Goal: Task Accomplishment & Management: Manage account settings

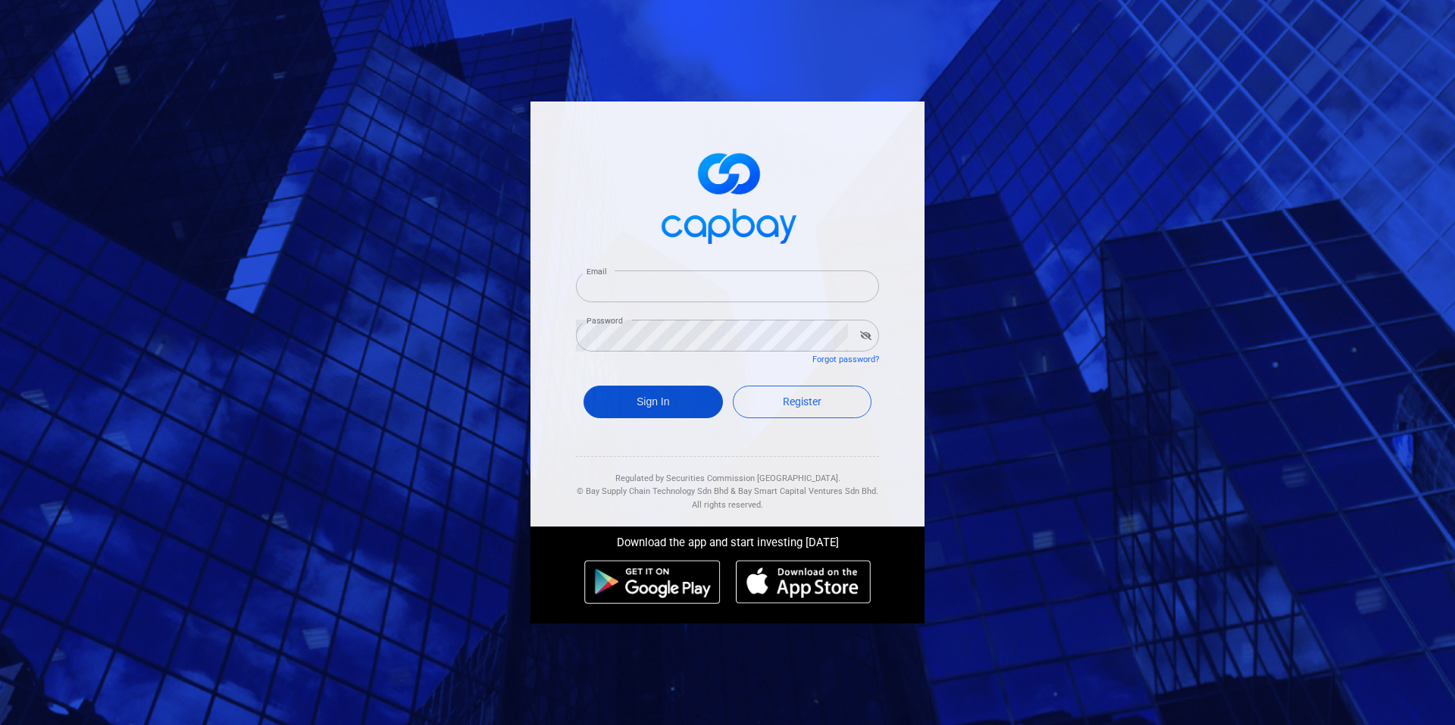
type input "aj_723@hotmail.com"
click at [654, 405] on button "Sign In" at bounding box center [653, 402] width 139 height 33
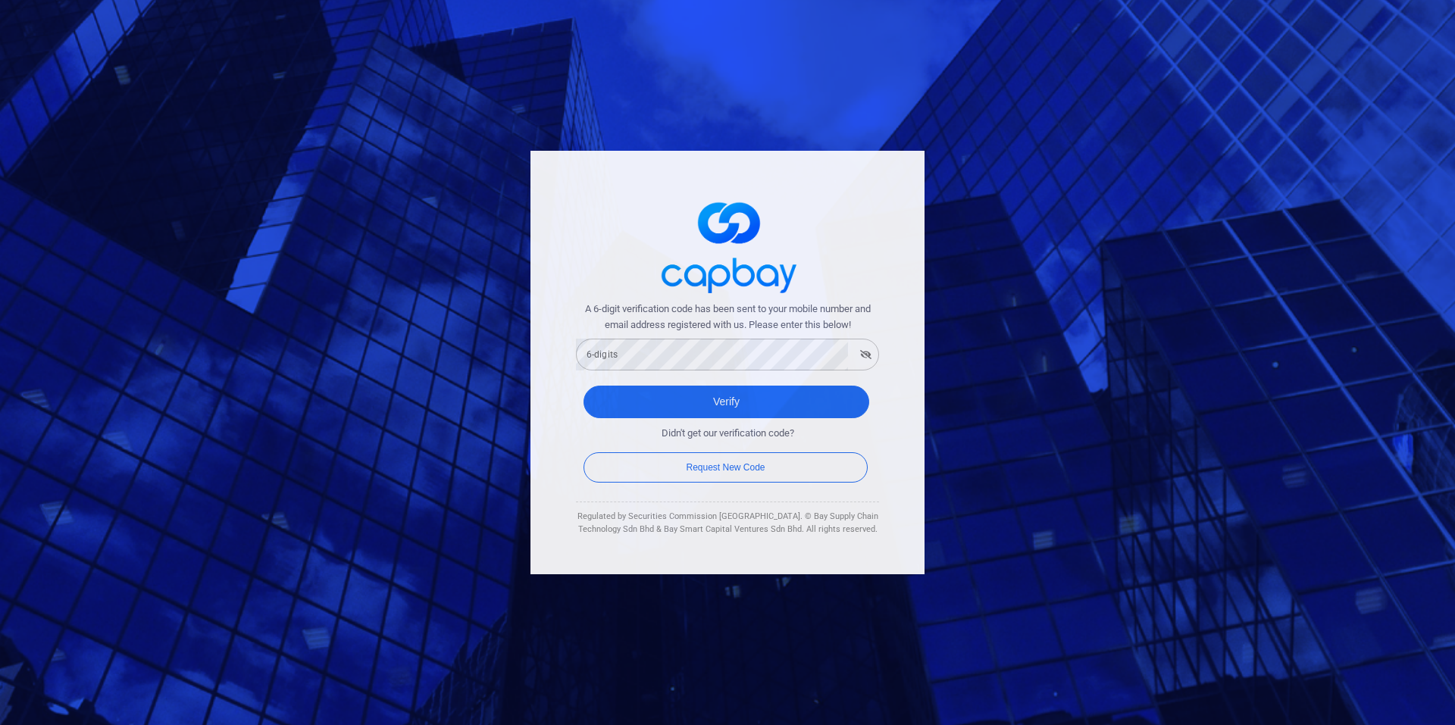
click at [713, 330] on span "A 6-digit verification code has been sent to your mobile number and email addre…" at bounding box center [727, 318] width 303 height 32
click at [841, 406] on button "Verify" at bounding box center [727, 402] width 286 height 33
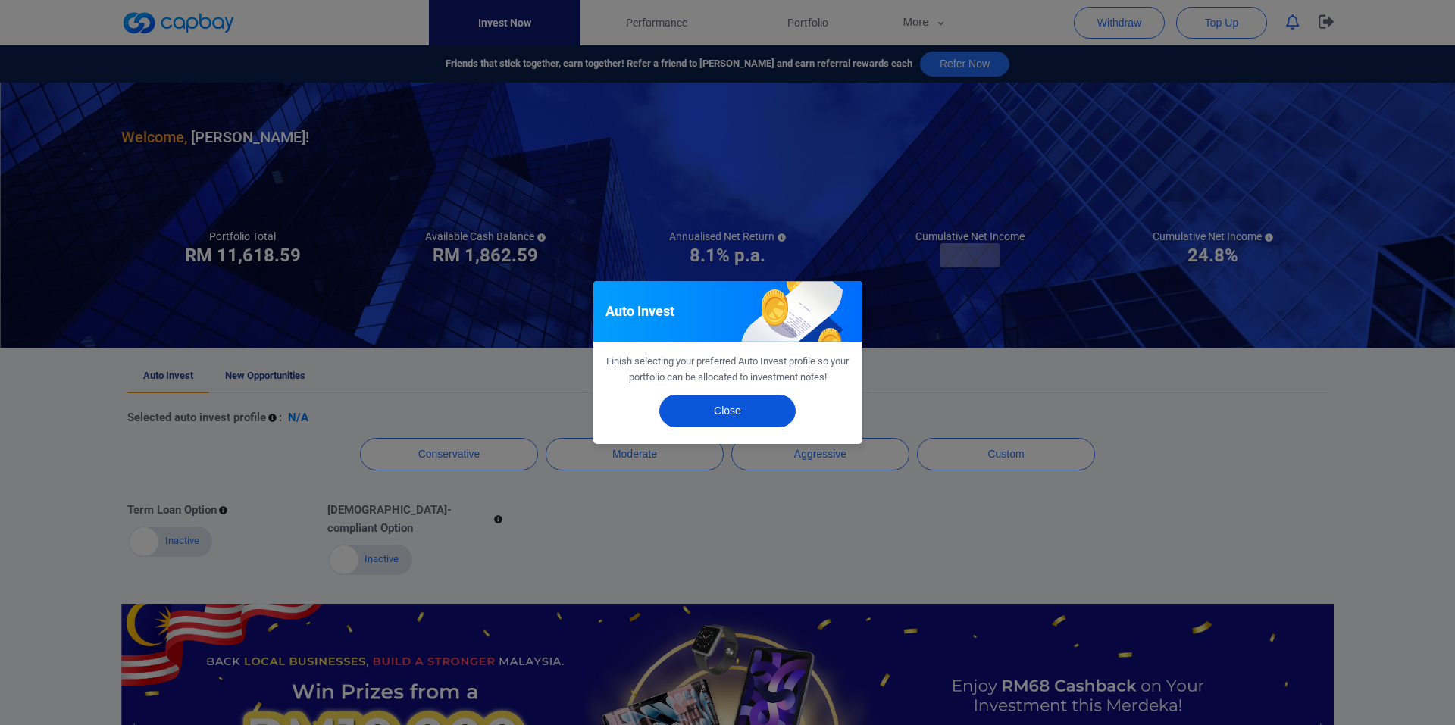
click at [723, 415] on button "Close" at bounding box center [727, 411] width 136 height 33
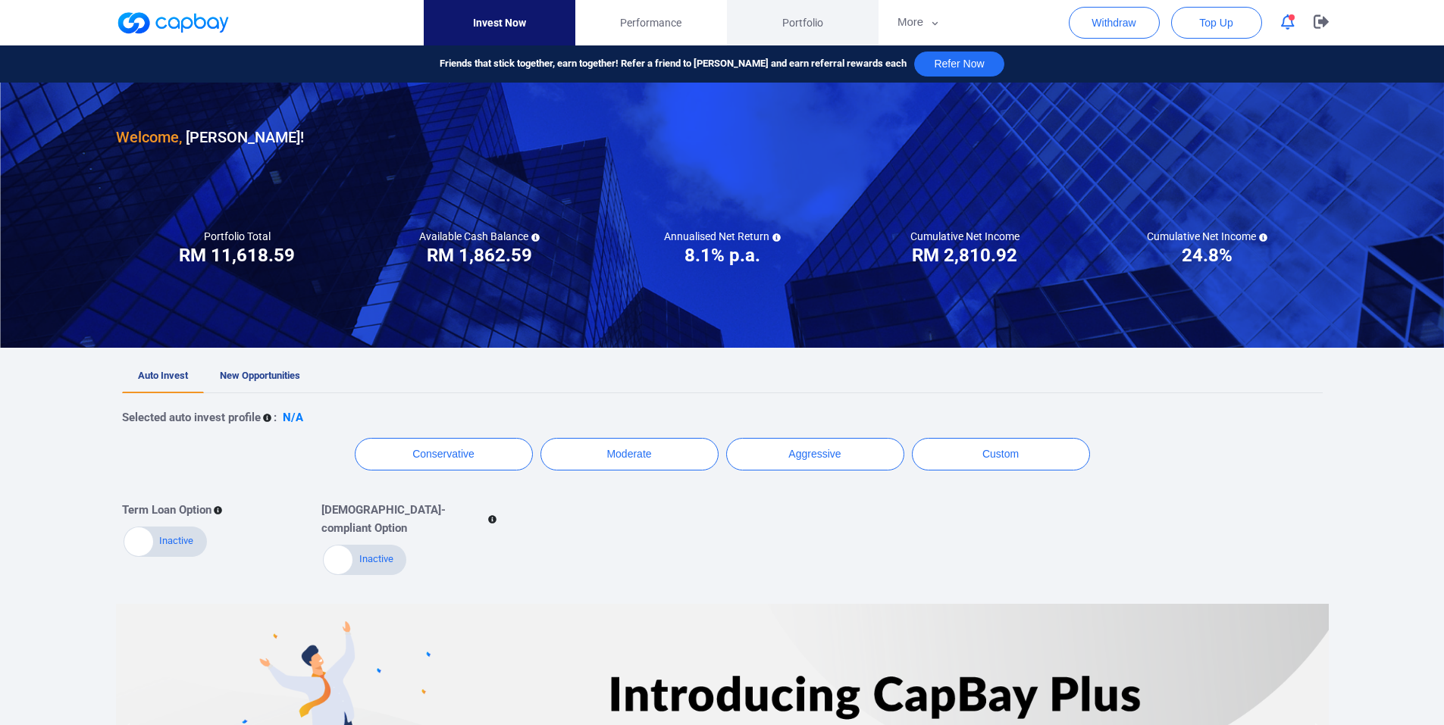
click at [822, 5] on link "Portfolio" at bounding box center [803, 22] width 152 height 45
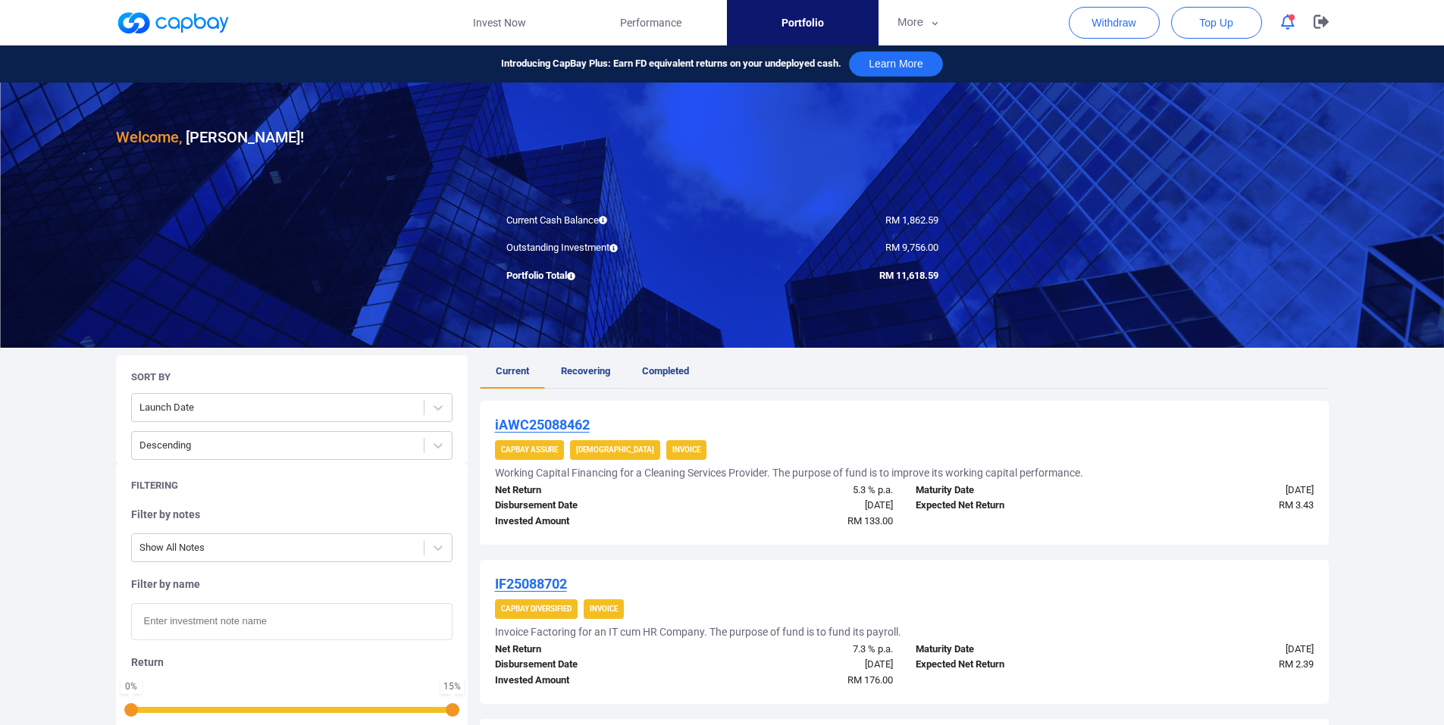
click at [581, 359] on link "Recovering" at bounding box center [585, 371] width 81 height 33
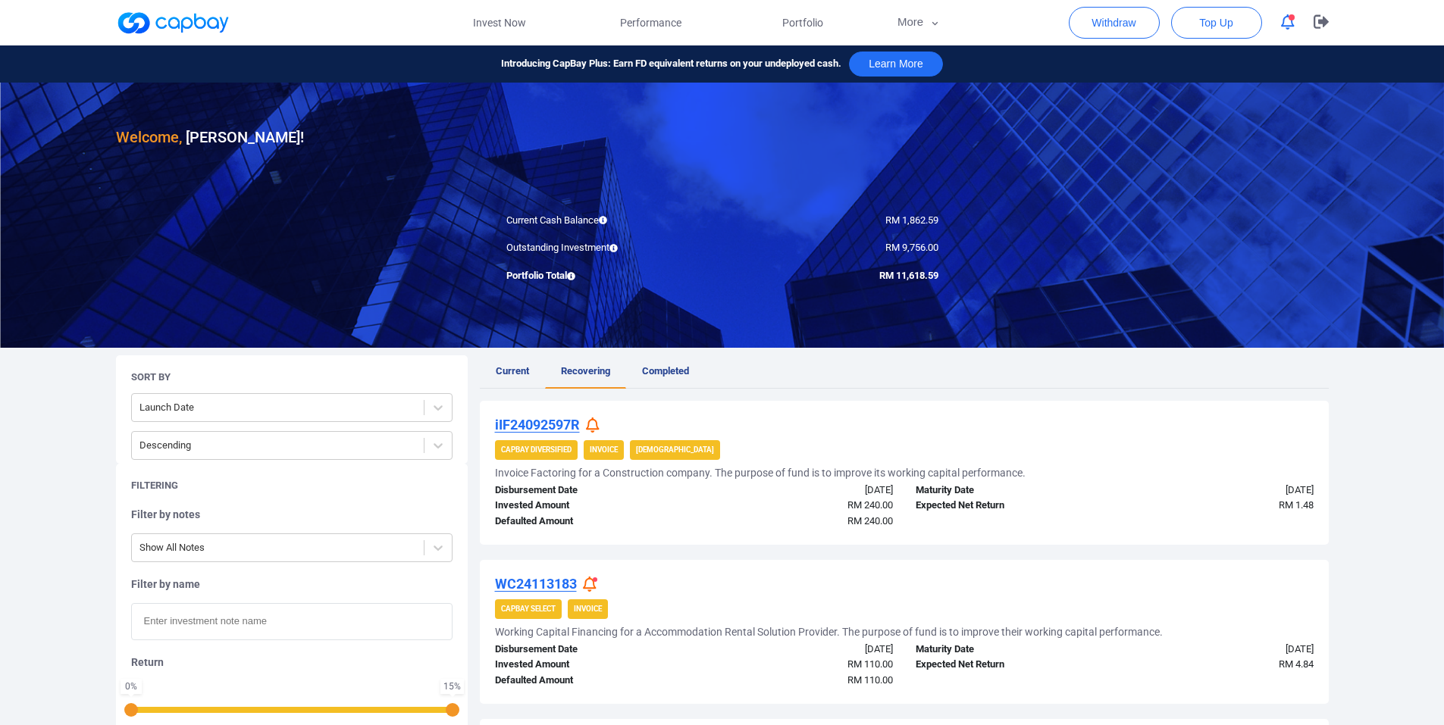
click at [675, 376] on span "Completed" at bounding box center [665, 370] width 47 height 11
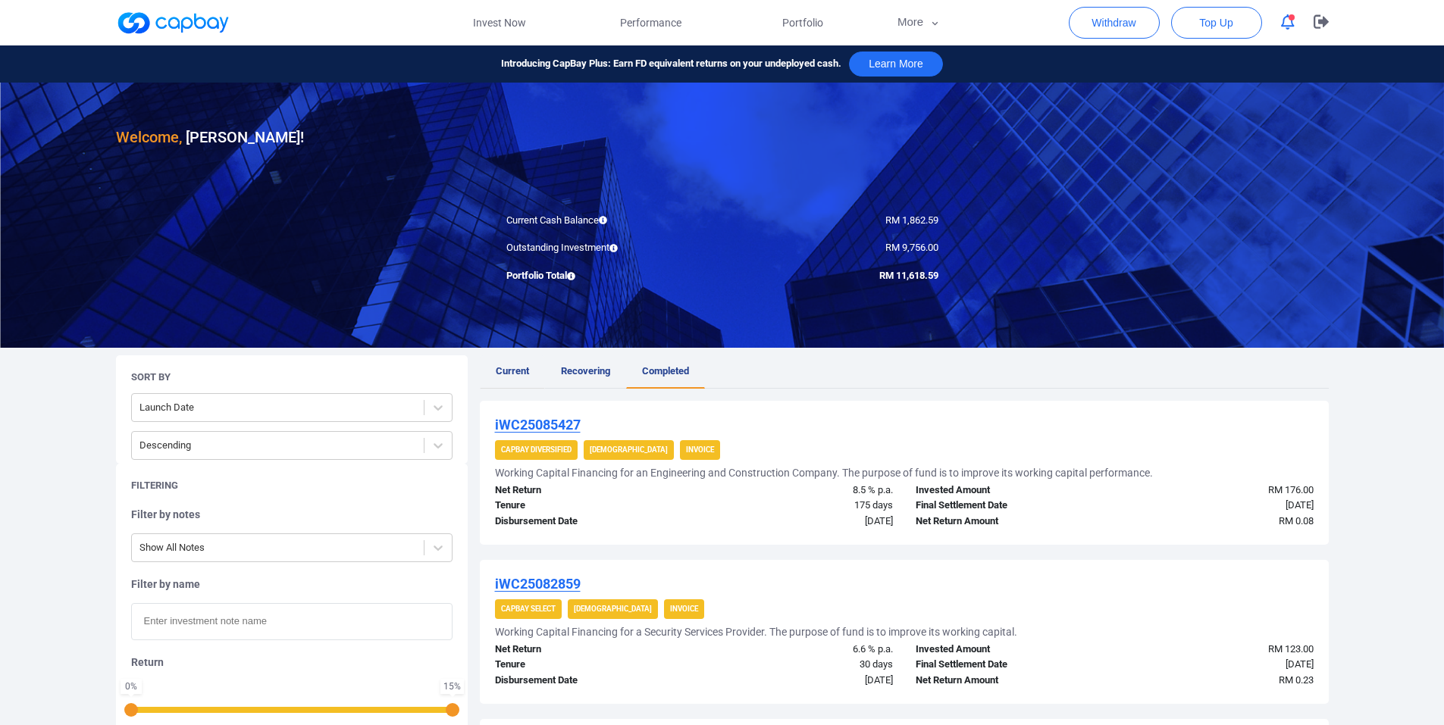
click at [531, 360] on link "Current" at bounding box center [512, 371] width 65 height 33
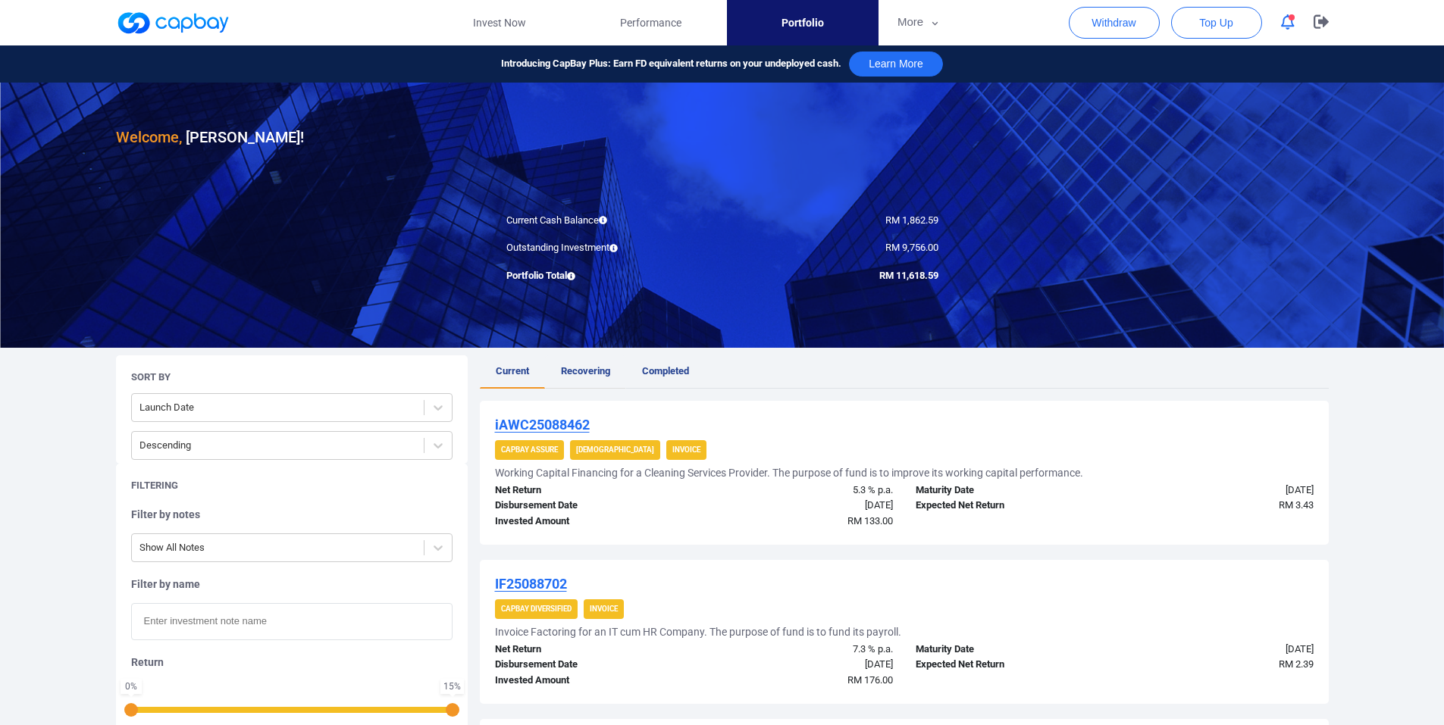
click at [573, 370] on span "Recovering" at bounding box center [585, 370] width 49 height 11
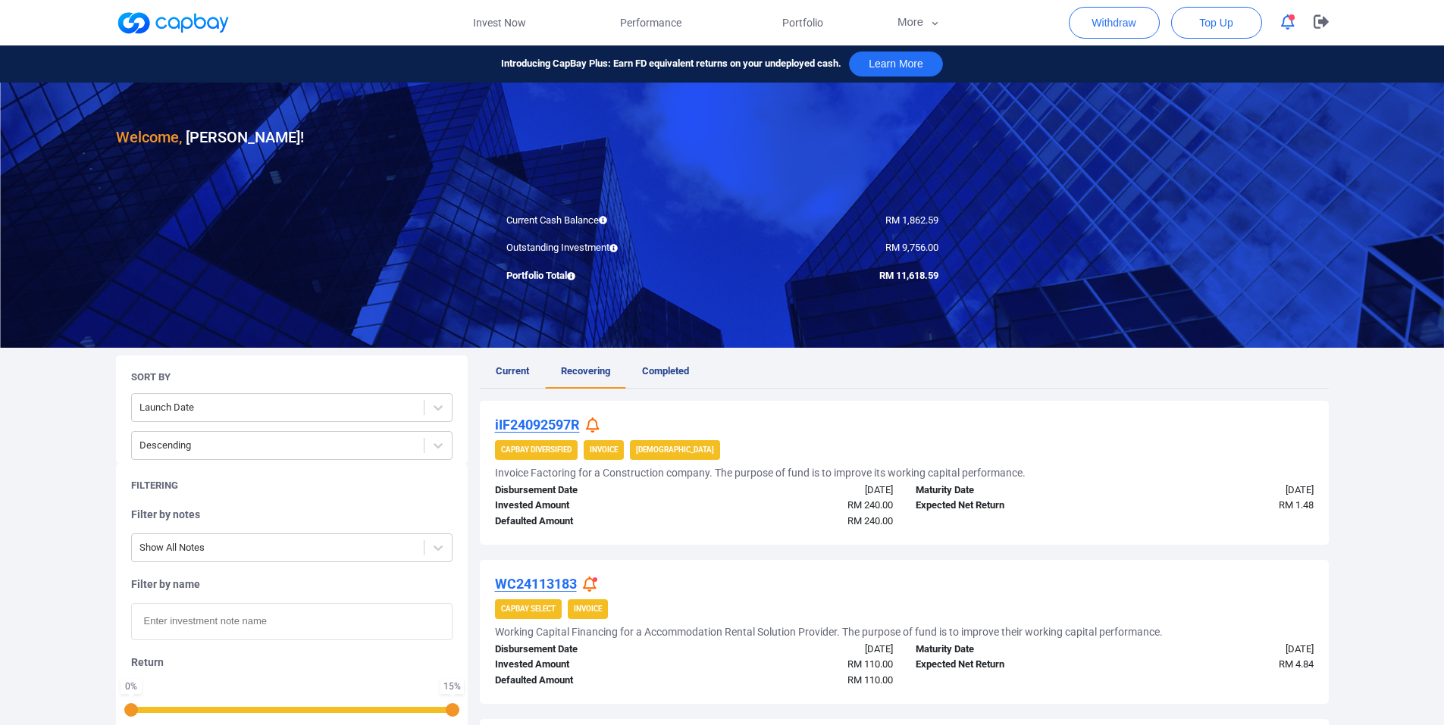
click at [492, 377] on link "Current" at bounding box center [512, 371] width 65 height 33
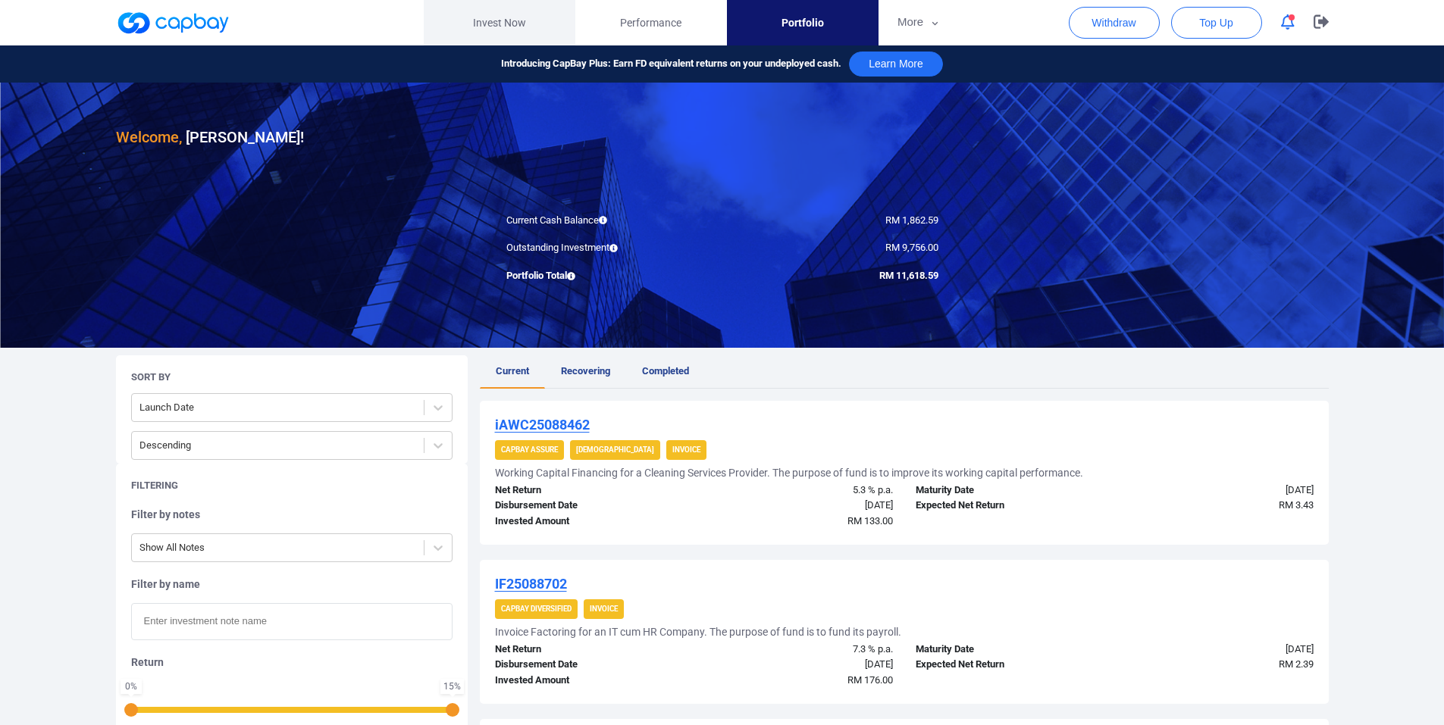
click at [465, 22] on link "Invest Now" at bounding box center [500, 22] width 152 height 45
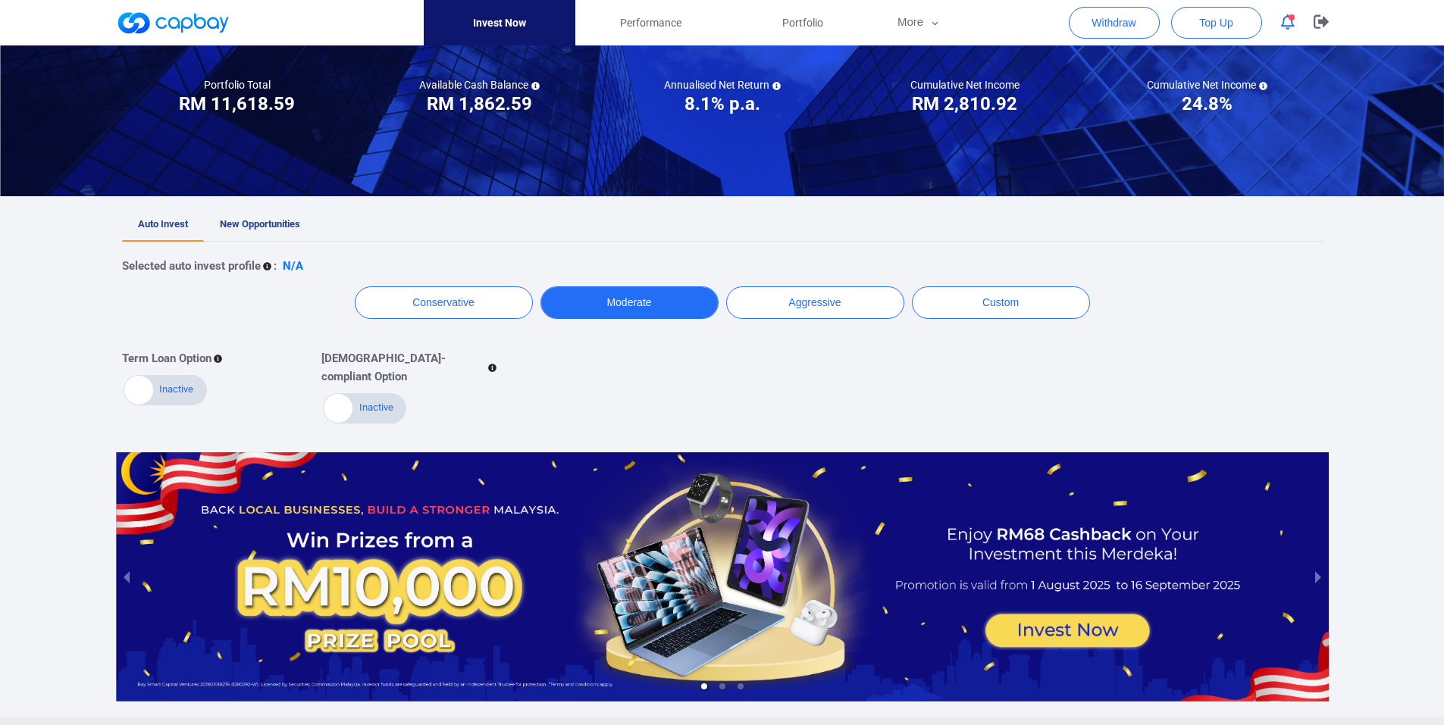
scroll to position [125, 0]
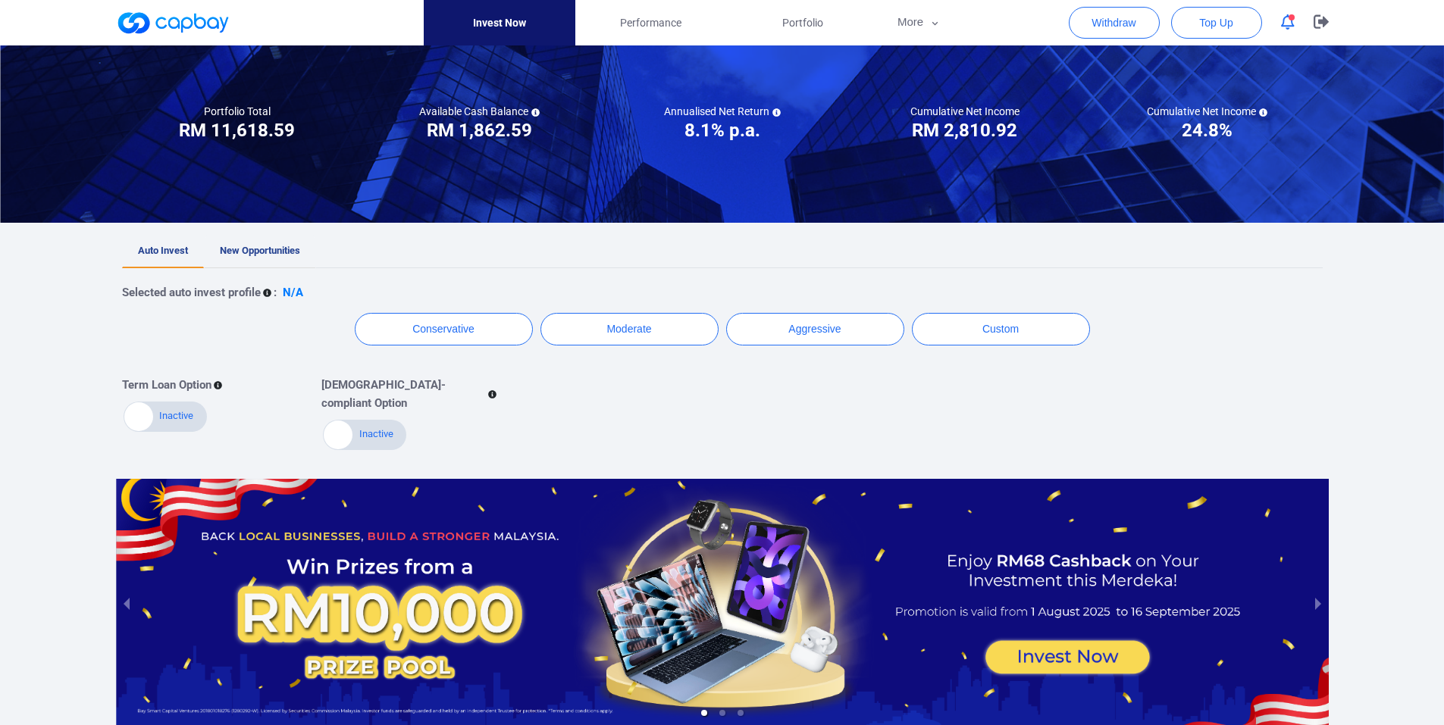
click at [287, 242] on link "New Opportunities" at bounding box center [260, 251] width 112 height 33
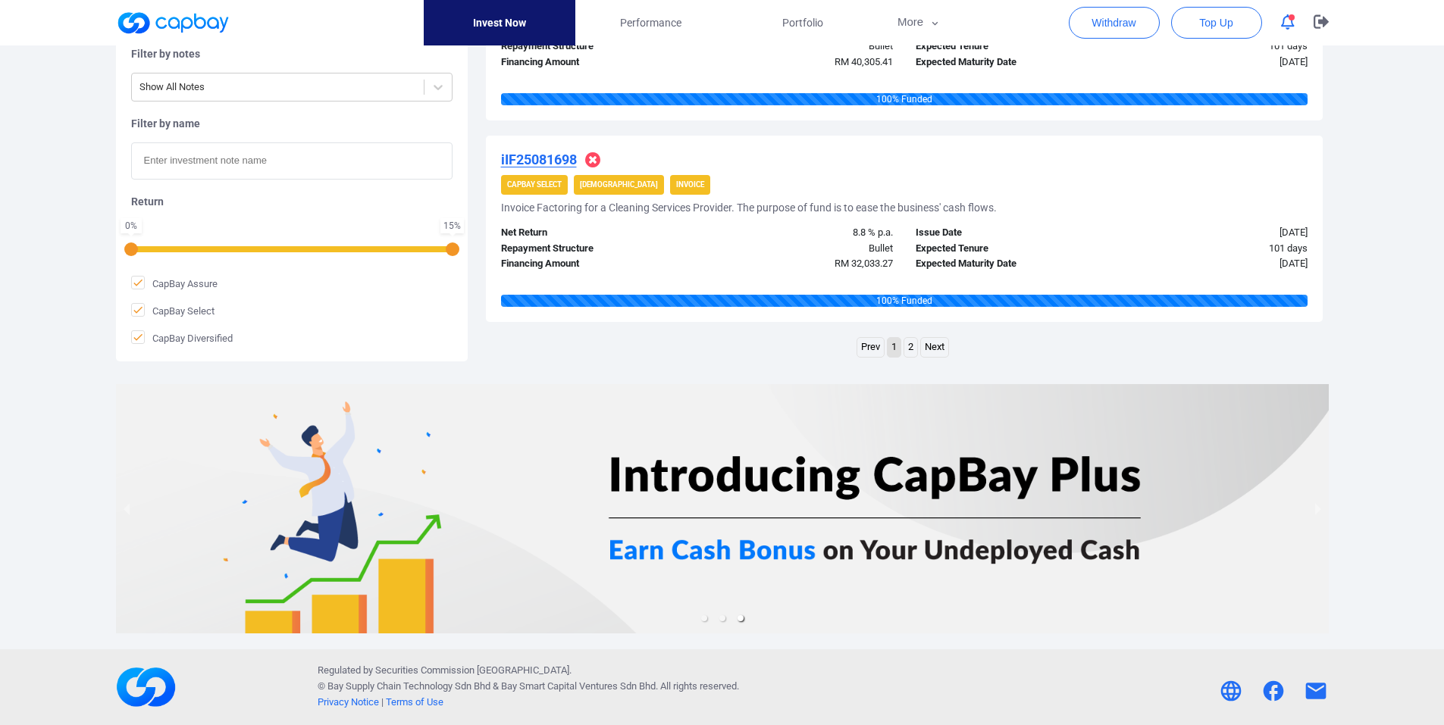
click at [907, 348] on link "2" at bounding box center [910, 347] width 13 height 19
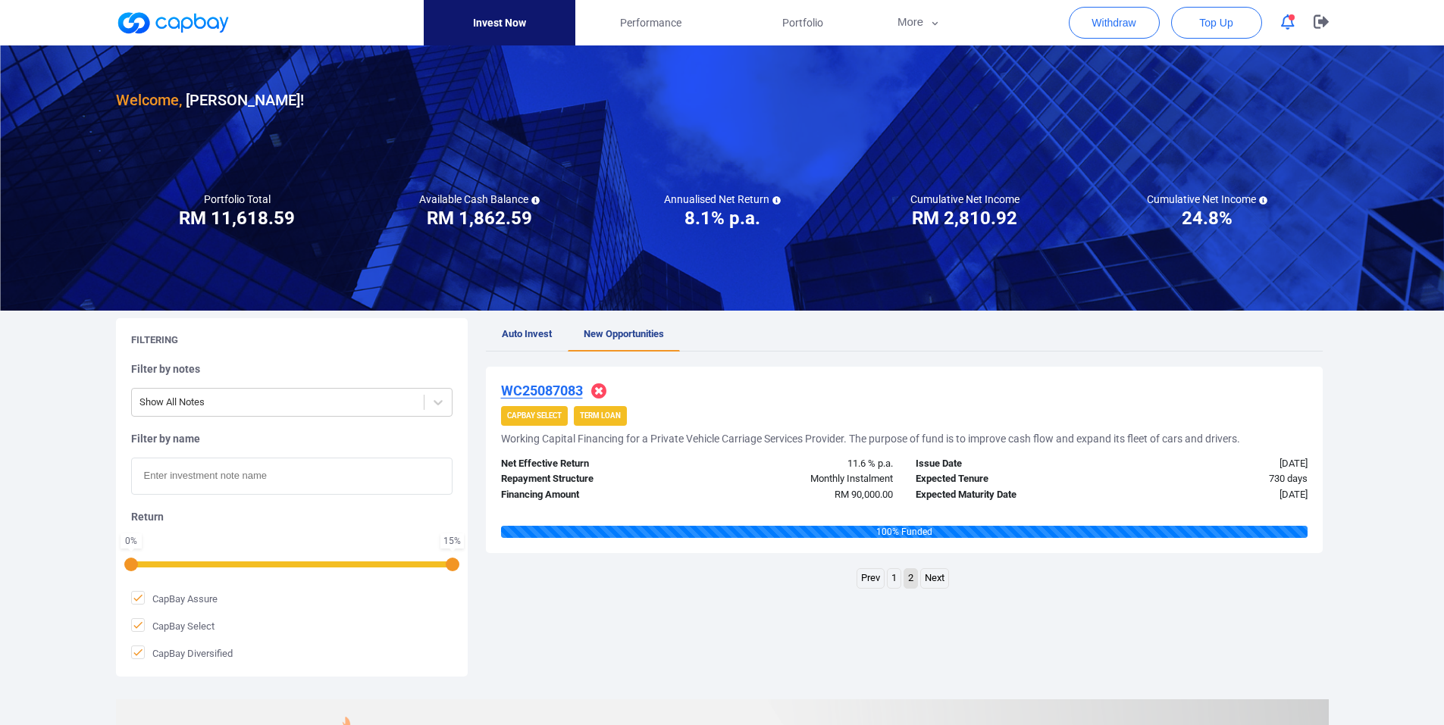
click at [600, 389] on icon at bounding box center [598, 391] width 15 height 15
click at [629, 326] on link "New Opportunities" at bounding box center [624, 334] width 112 height 33
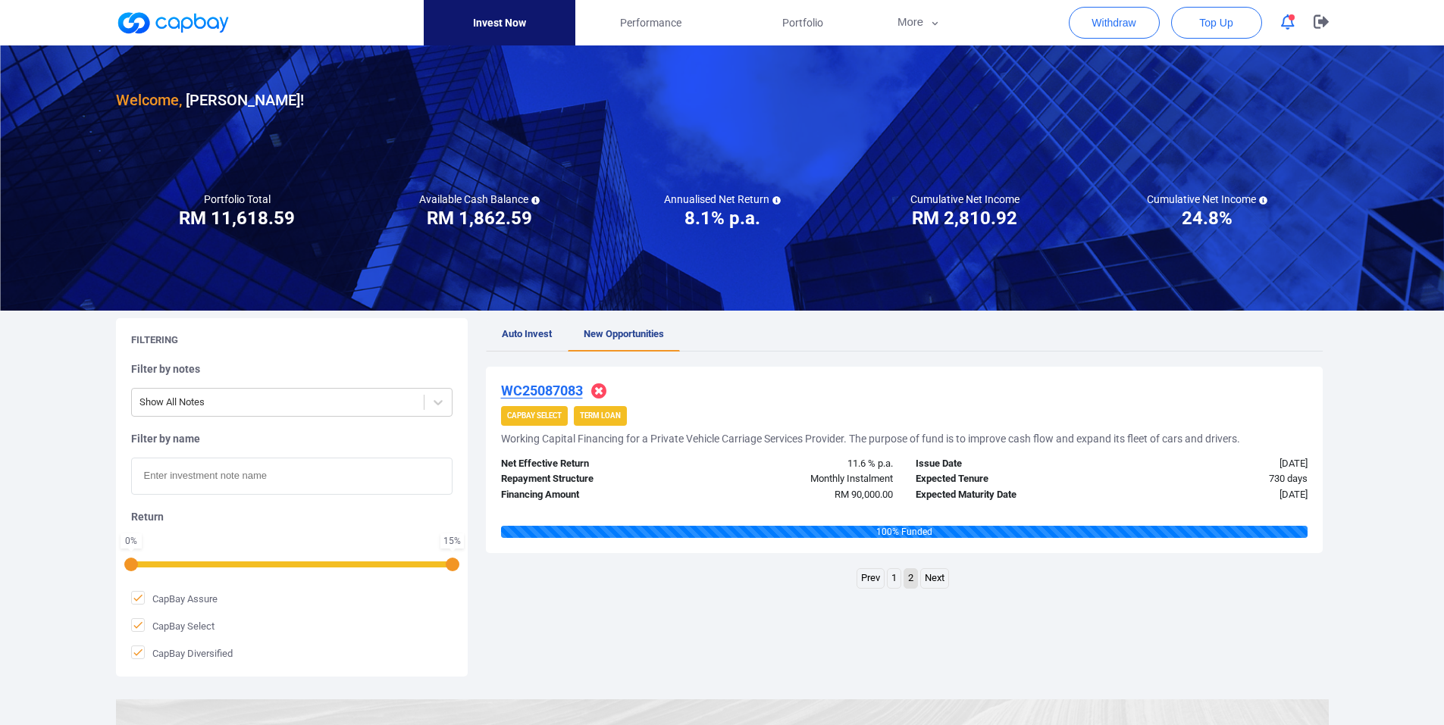
click at [541, 334] on span "Auto Invest" at bounding box center [527, 333] width 50 height 11
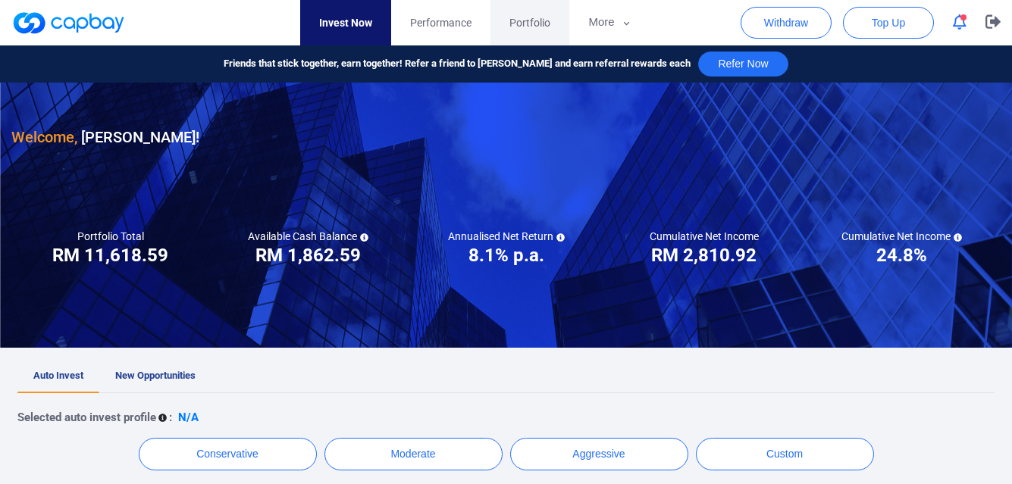
click at [523, 29] on span "Portfolio" at bounding box center [529, 22] width 41 height 17
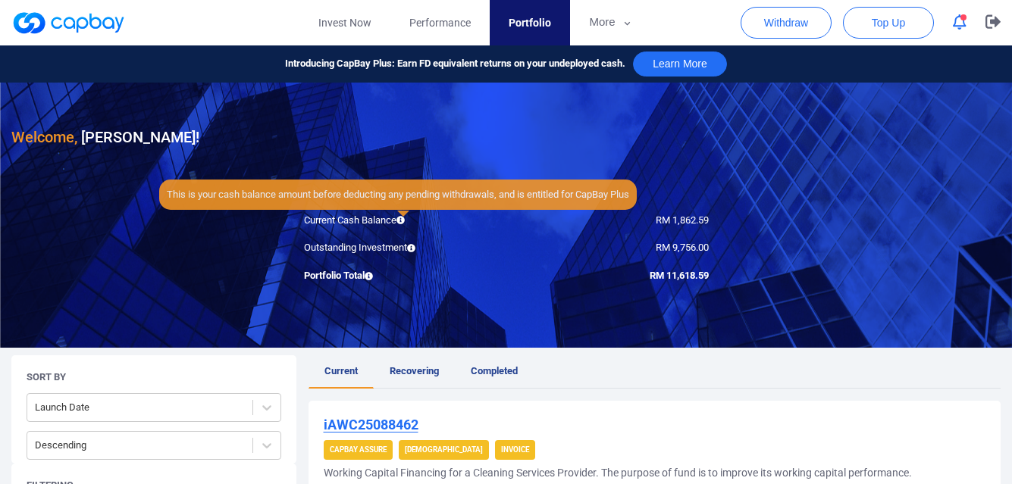
click at [399, 221] on icon at bounding box center [400, 220] width 8 height 8
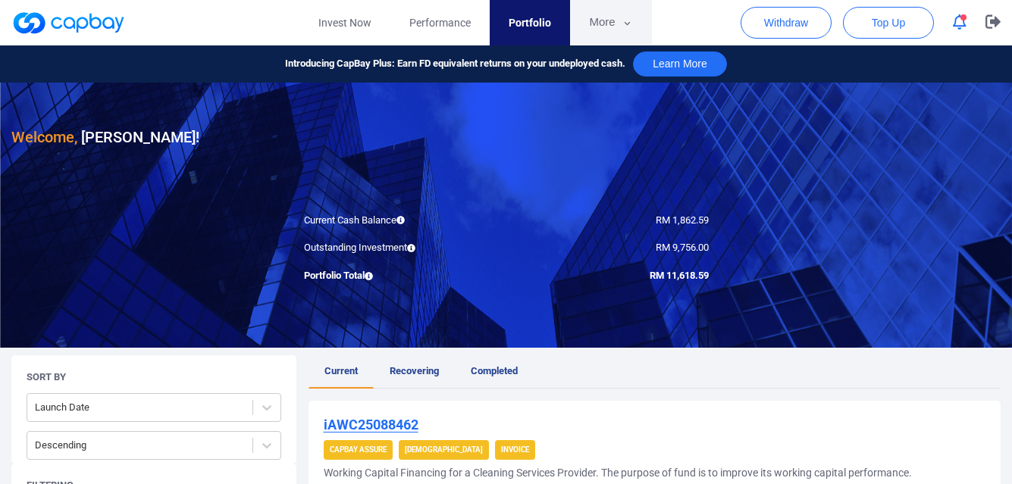
click at [607, 35] on button "More" at bounding box center [610, 22] width 81 height 45
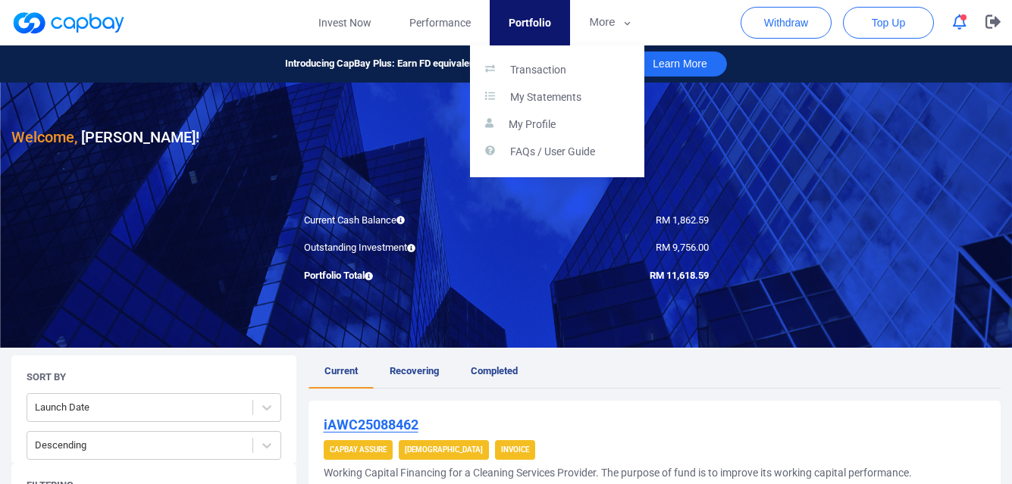
click at [330, 80] on button "button" at bounding box center [506, 242] width 1012 height 484
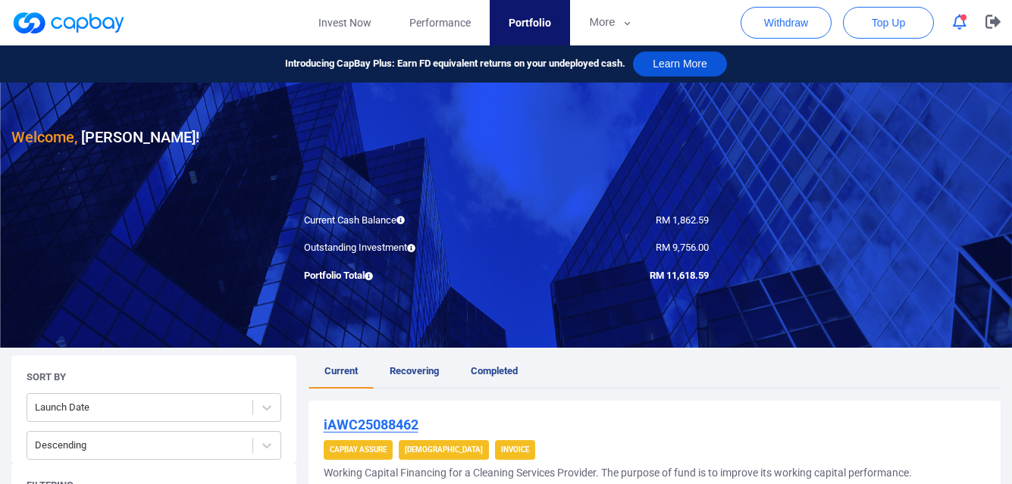
click at [694, 64] on button "Learn More" at bounding box center [680, 64] width 94 height 25
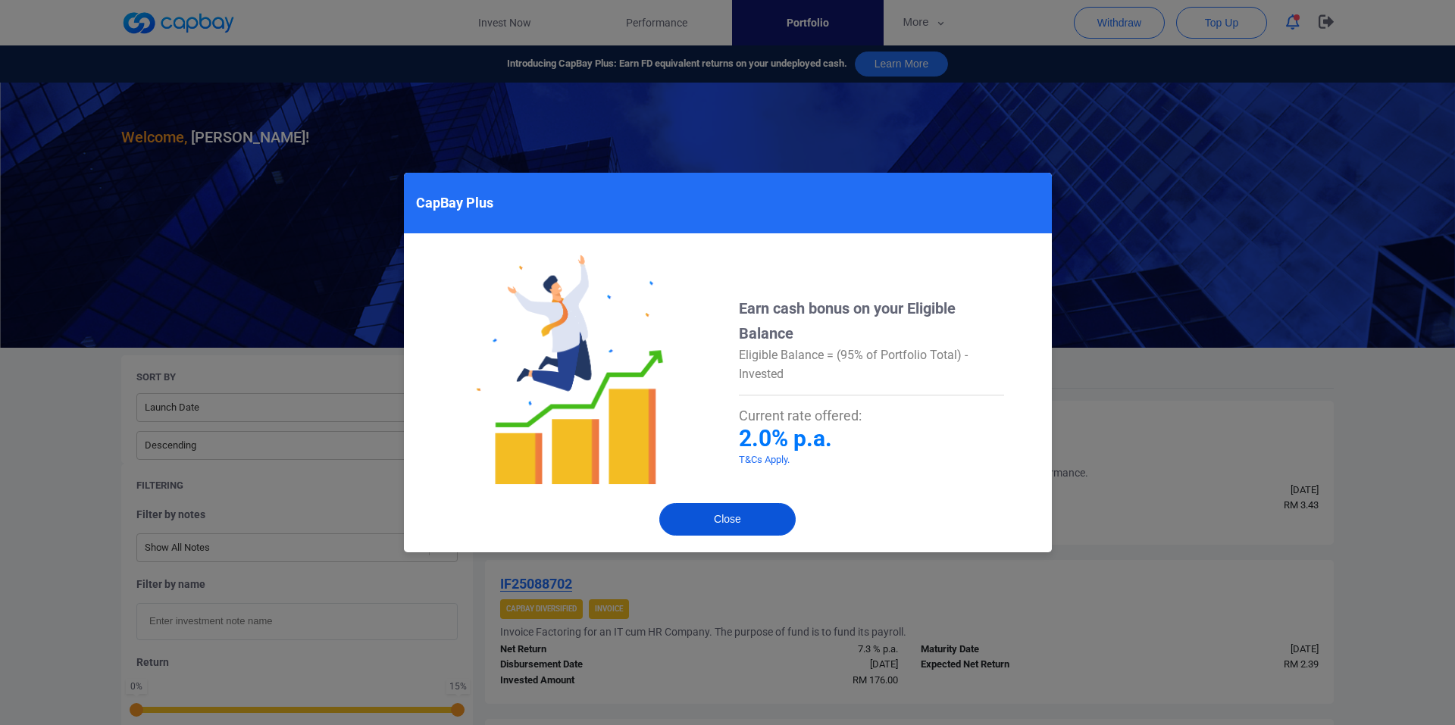
click at [681, 504] on button "Close" at bounding box center [727, 519] width 136 height 33
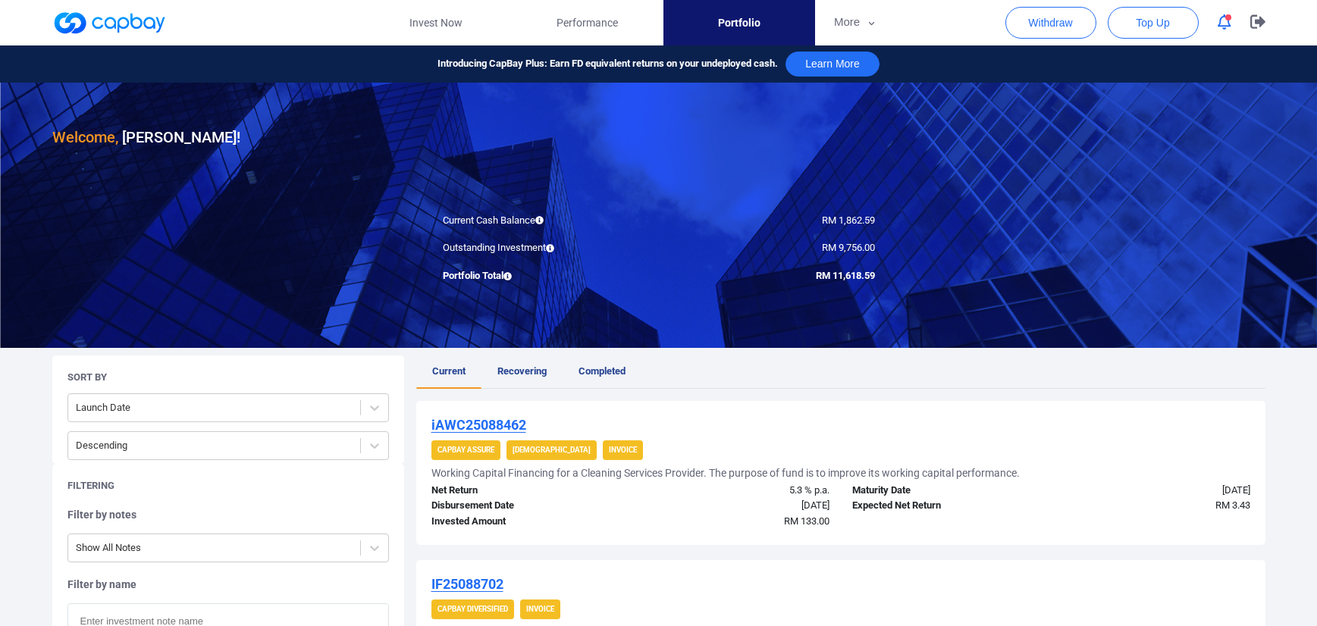
click at [543, 219] on icon at bounding box center [539, 220] width 8 height 8
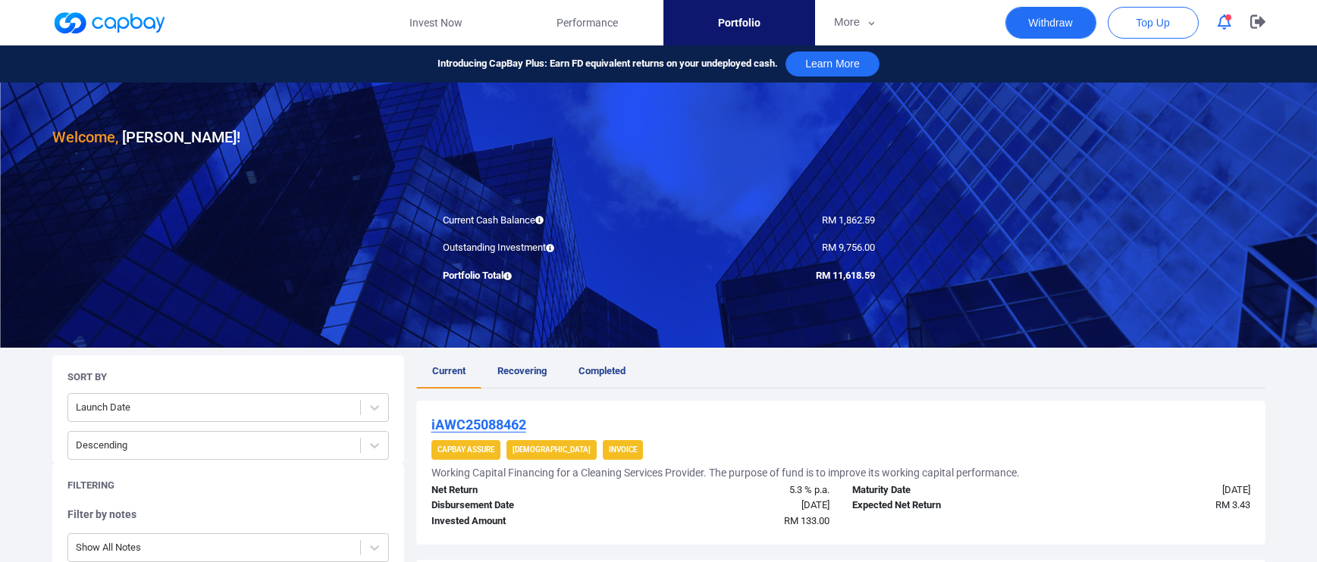
click at [1028, 27] on button "Withdraw" at bounding box center [1050, 23] width 91 height 32
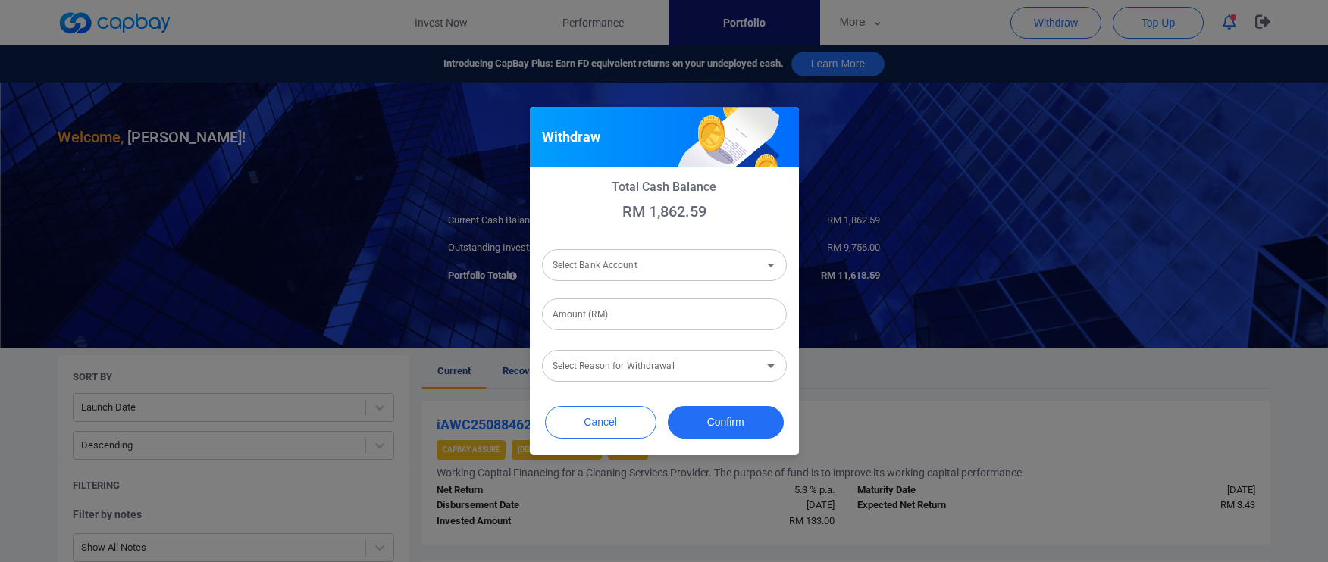
click at [698, 271] on input "Select Bank Account" at bounding box center [652, 265] width 211 height 28
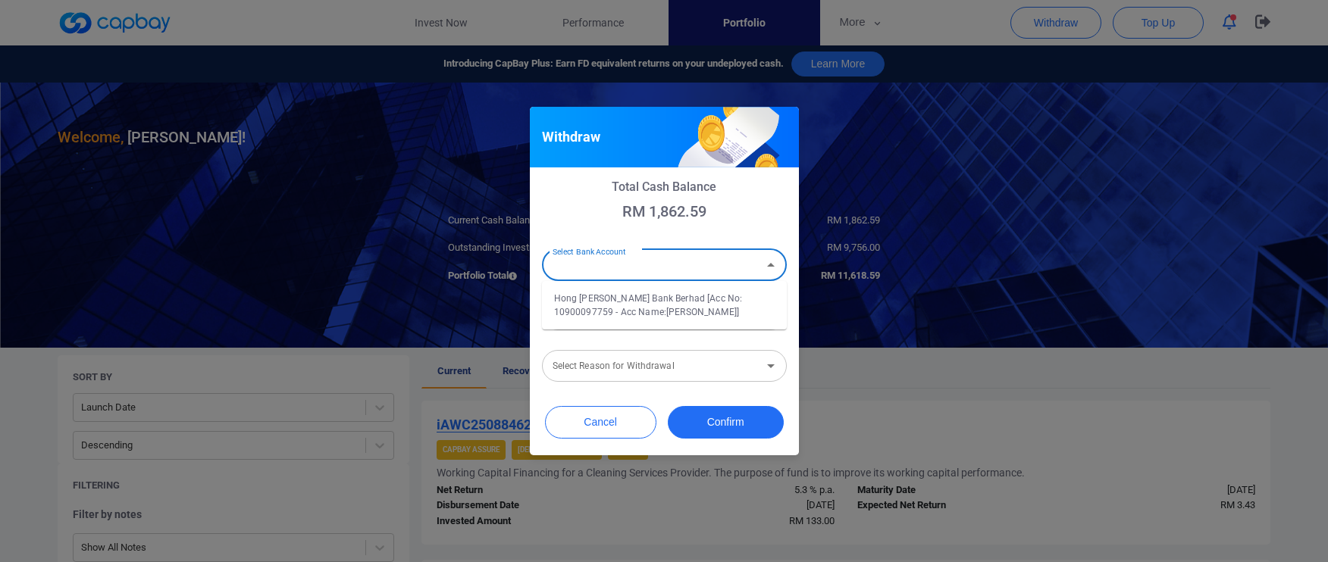
click at [679, 289] on li "Hong Leong Bank Berhad [Acc No: 10900097759 - Acc Name:Ajay Goo Zhan]" at bounding box center [664, 305] width 245 height 36
type input "Hong Leong Bank Berhad [Acc No: 10900097759 - Acc Name:Ajay Goo Zhan]"
click at [664, 324] on input "Amount (RM)" at bounding box center [664, 315] width 245 height 32
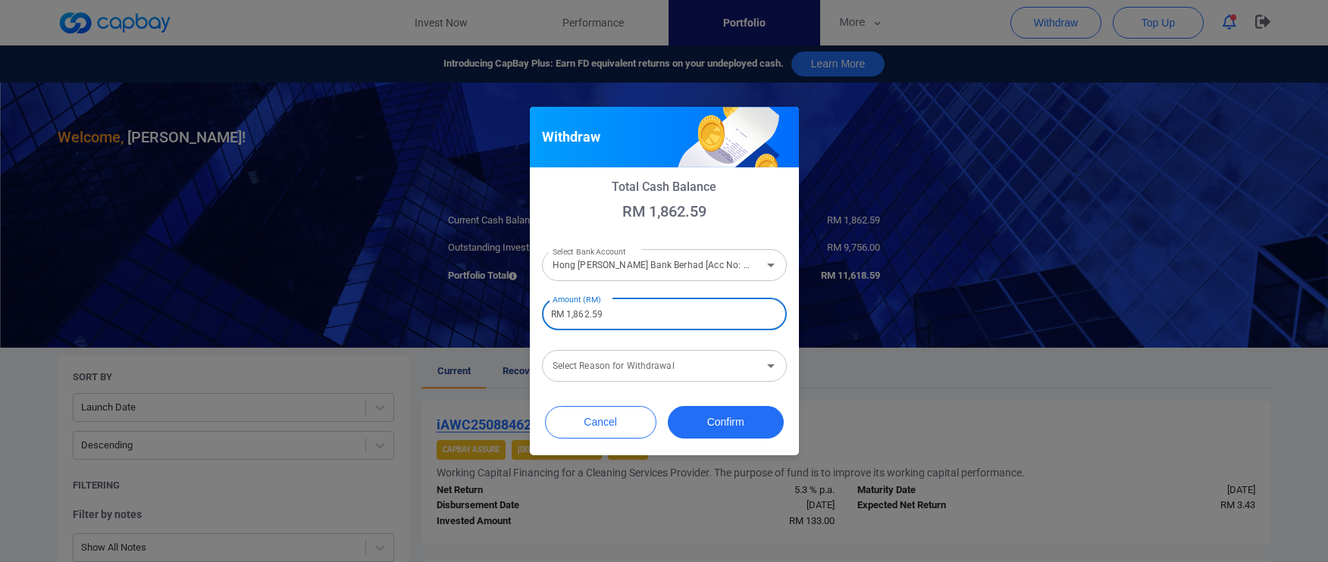
type input "RM 1,862.59"
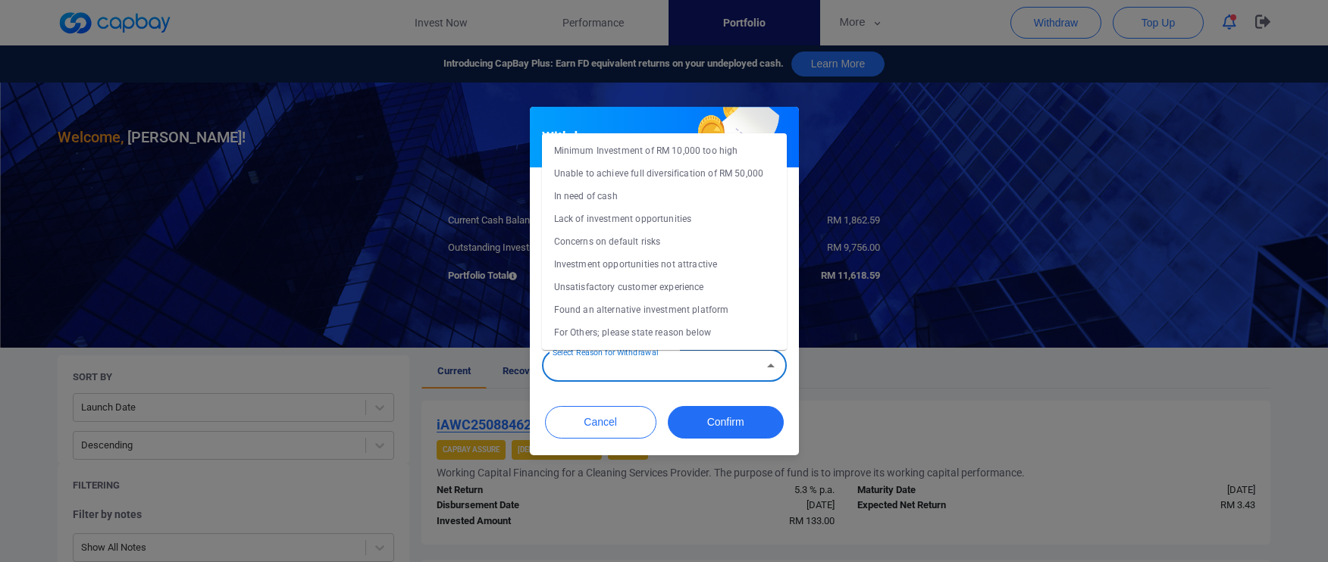
click at [652, 370] on div "Select Reason for Withdrawal Select Reason for Withdrawal" at bounding box center [664, 365] width 245 height 34
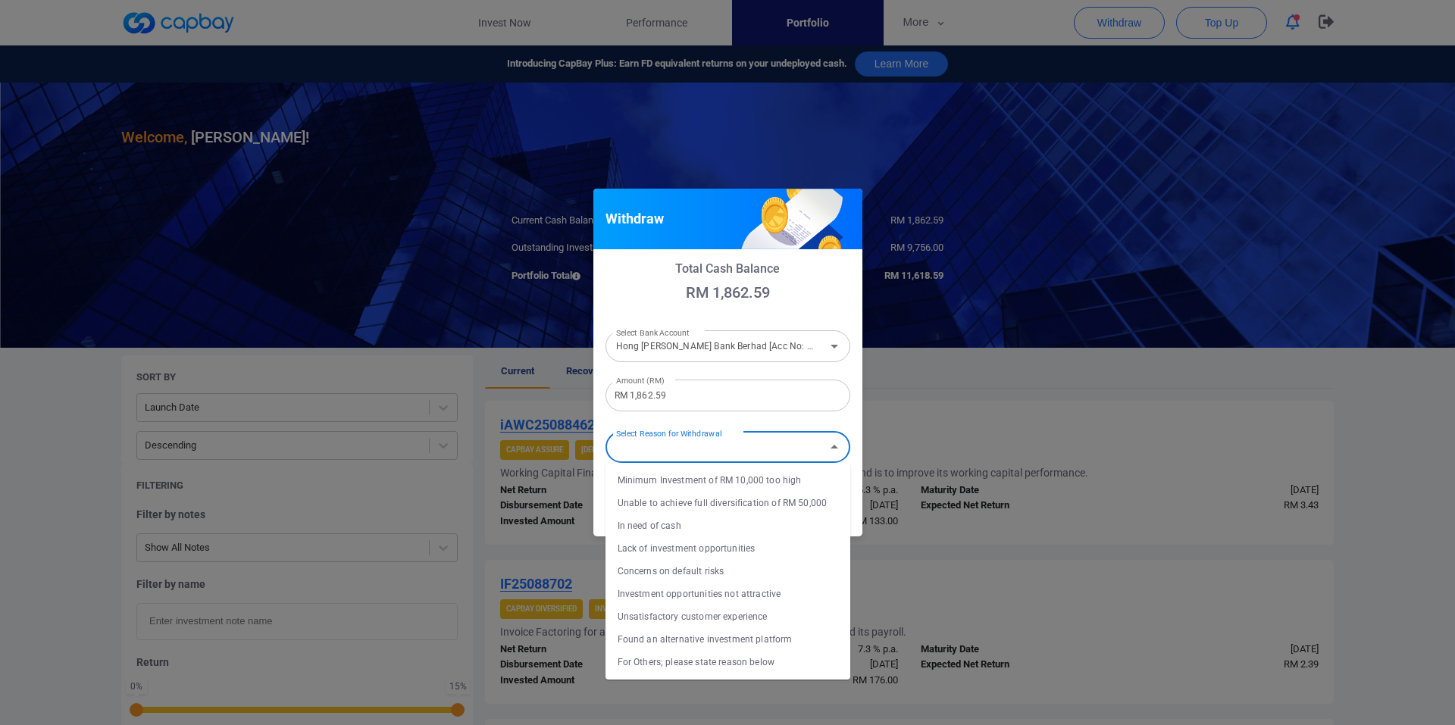
click at [722, 534] on li "In need of cash" at bounding box center [728, 526] width 245 height 23
type input "In need of cash"
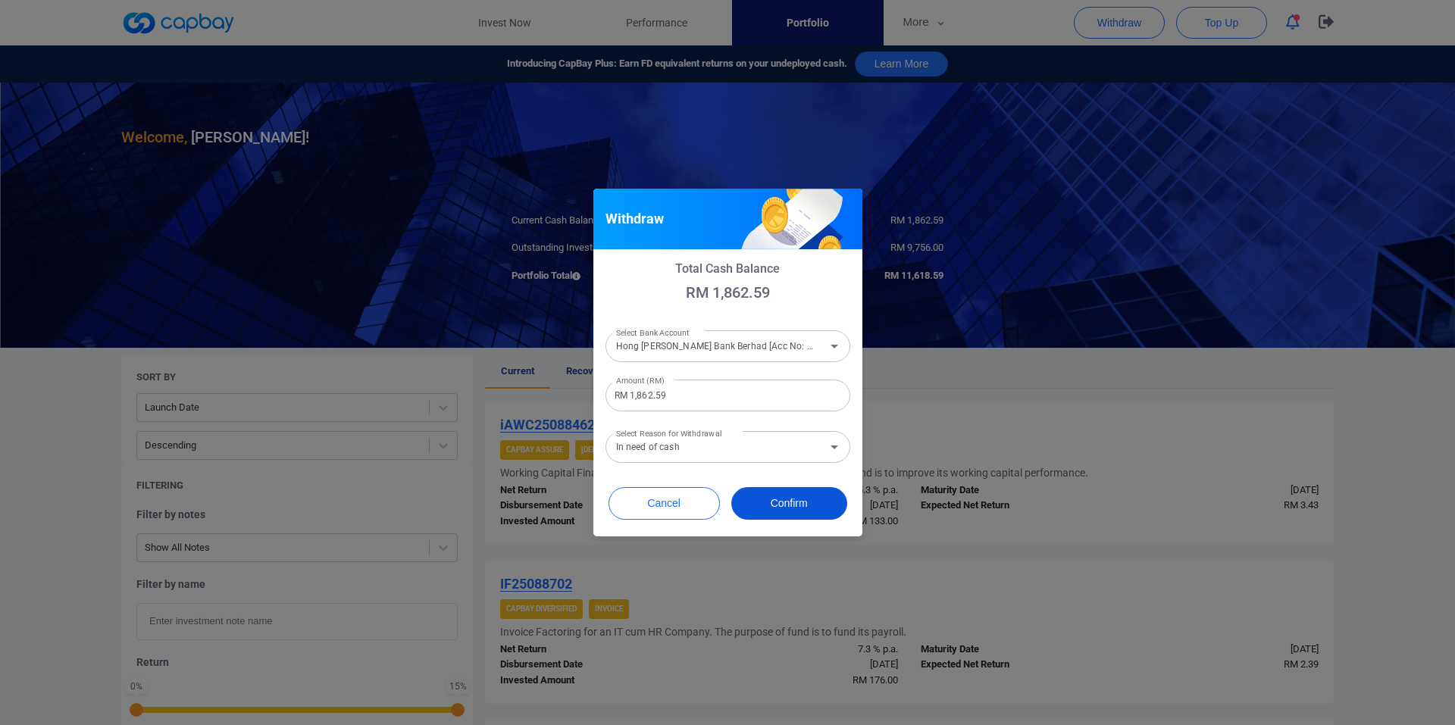
click at [775, 512] on button "Confirm" at bounding box center [789, 503] width 116 height 33
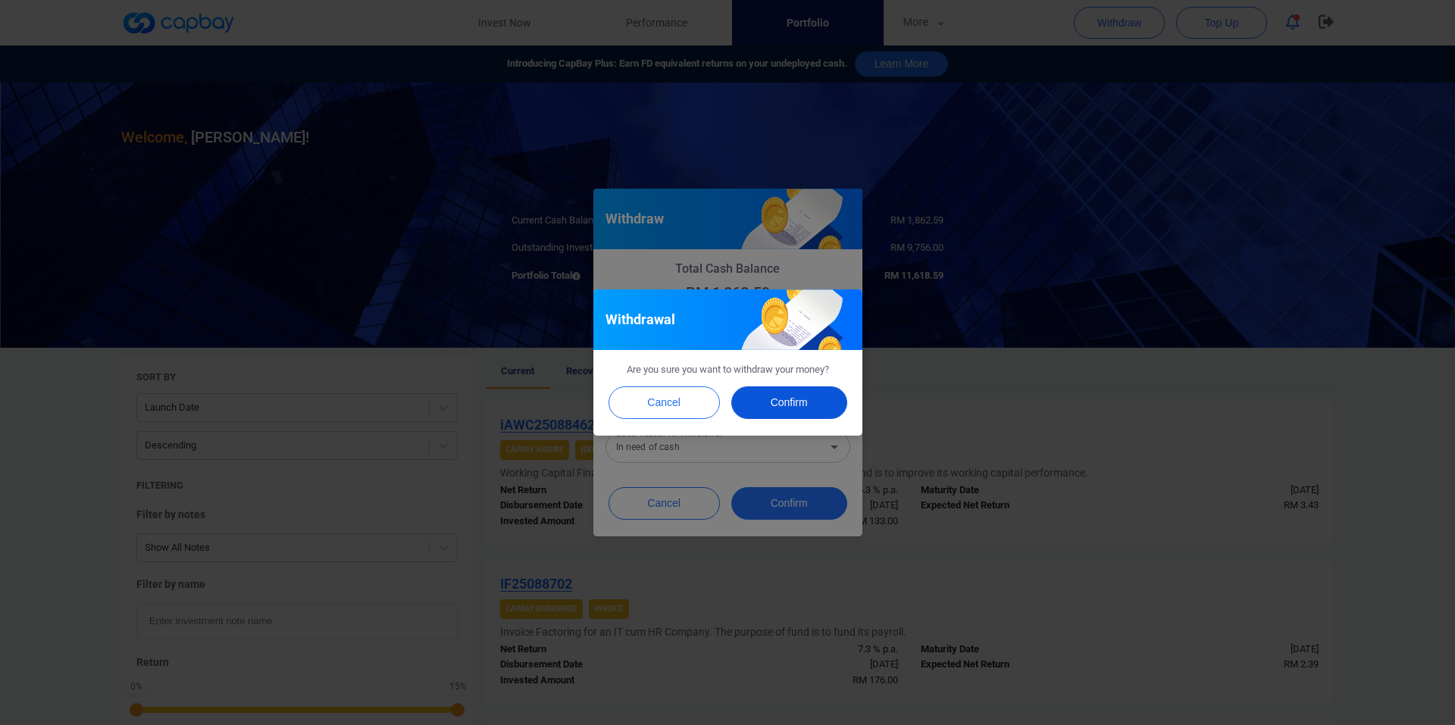
click at [804, 393] on button "Confirm" at bounding box center [789, 403] width 116 height 33
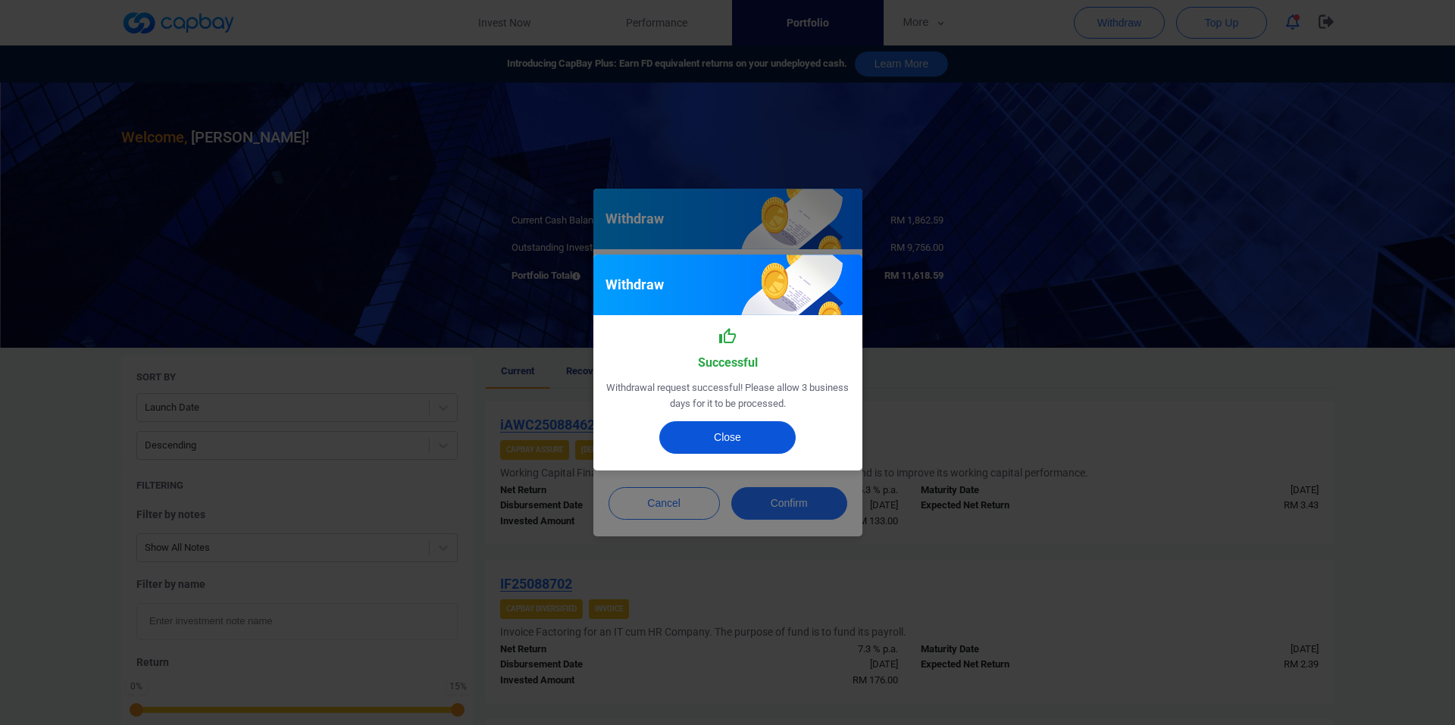
click at [725, 435] on button "Close" at bounding box center [727, 437] width 136 height 33
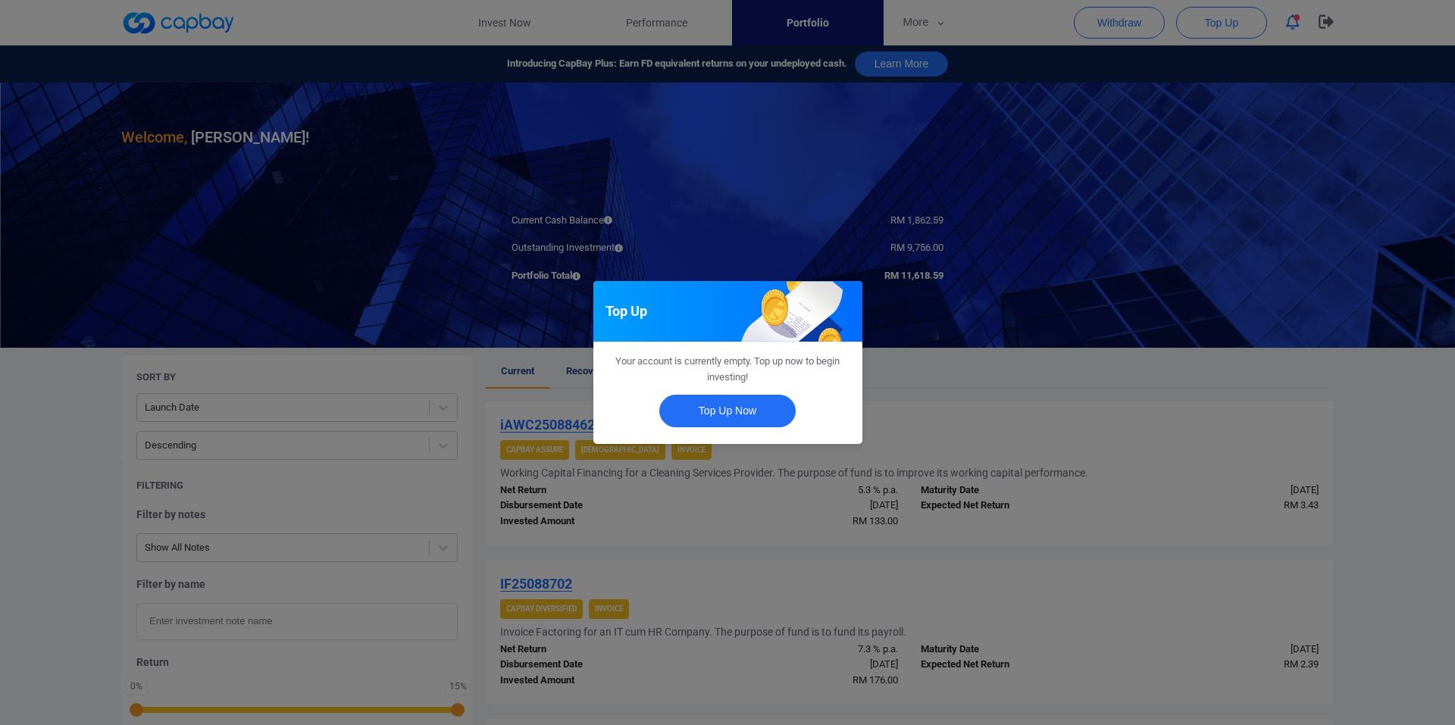
click at [482, 408] on div "Top Up Your account is currently empty. Top up now to begin investing! Top Up N…" at bounding box center [727, 362] width 1455 height 725
